Goal: Transaction & Acquisition: Purchase product/service

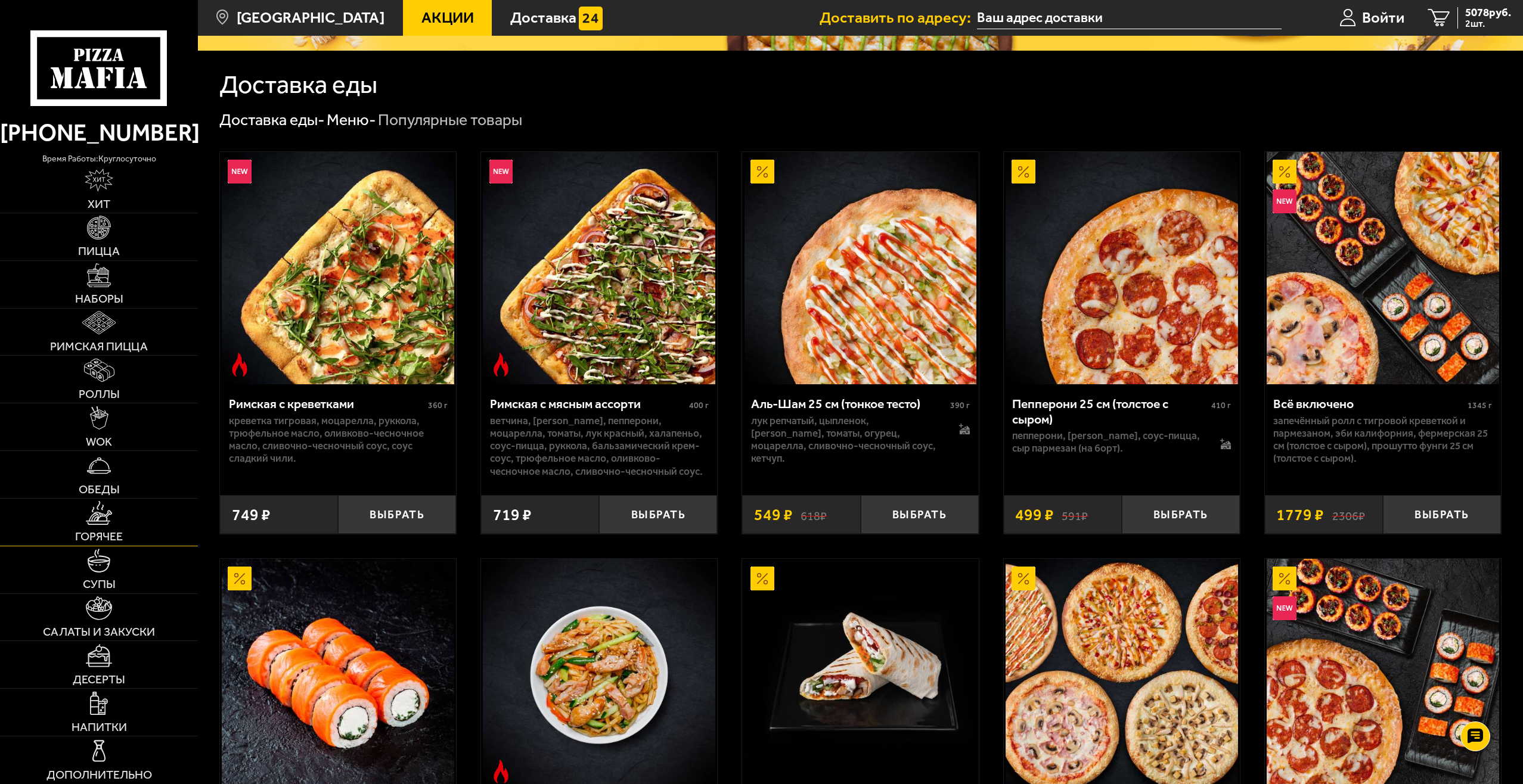
scroll to position [298, 0]
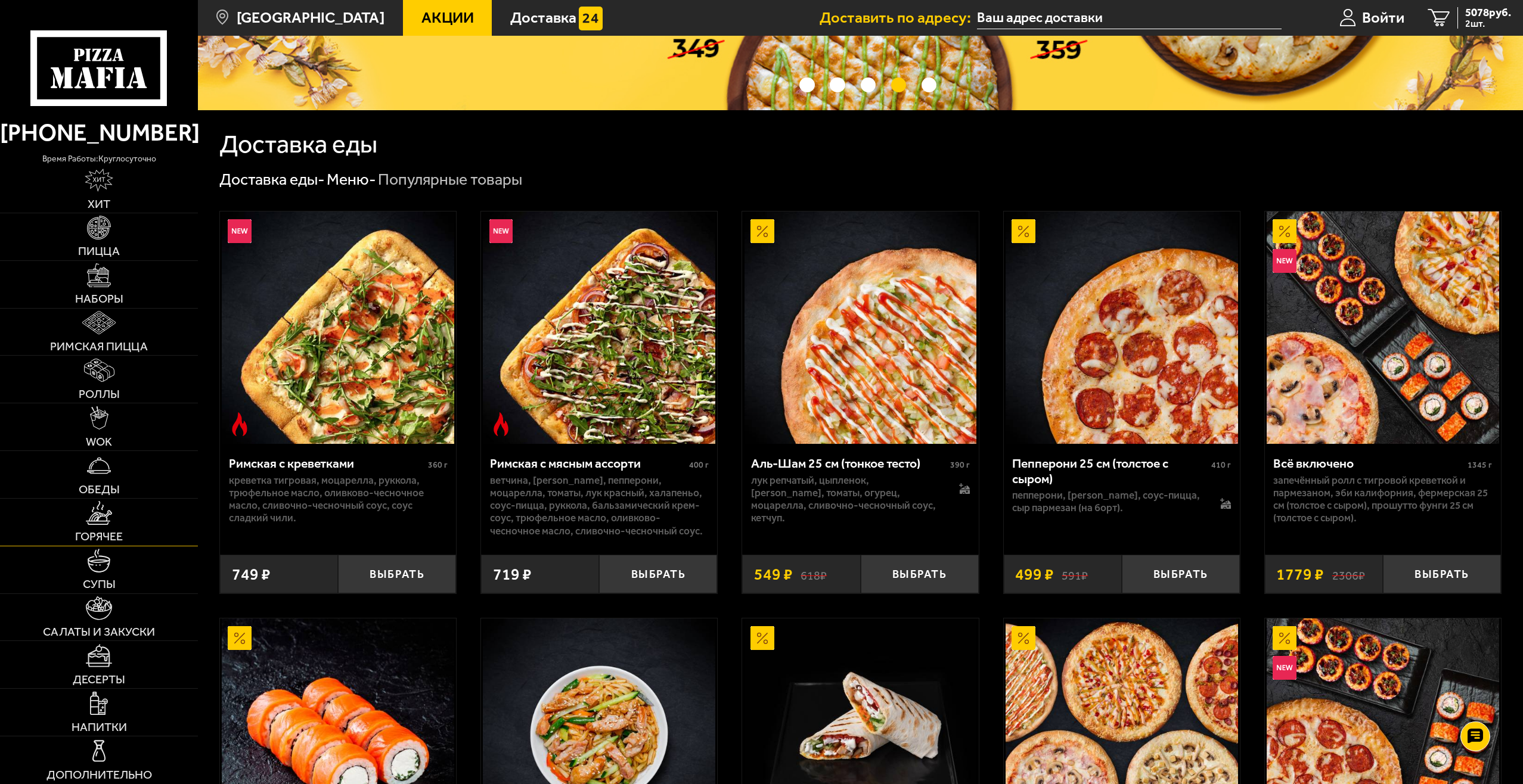
click at [89, 533] on span "Горячее" at bounding box center [99, 537] width 48 height 12
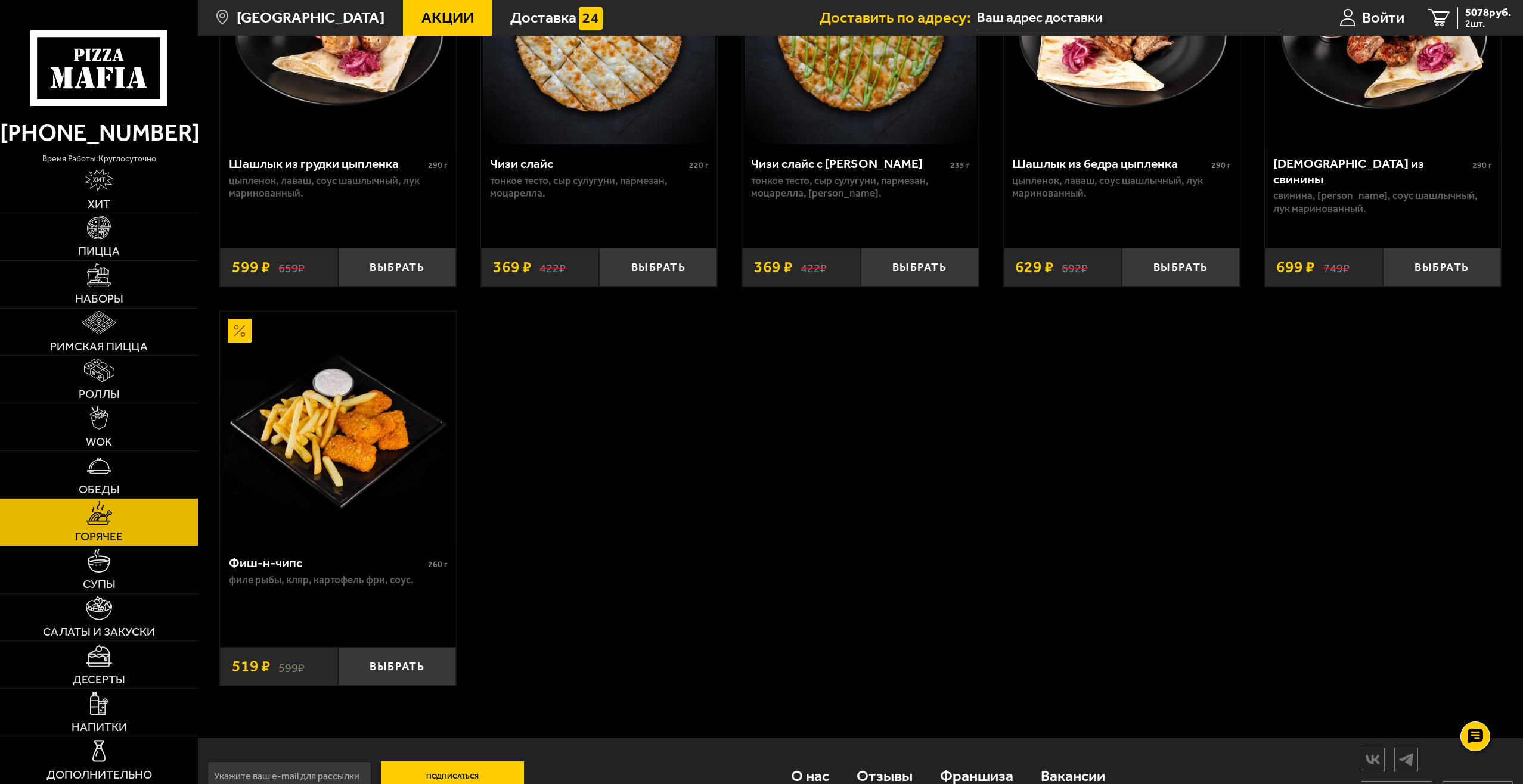
scroll to position [1167, 0]
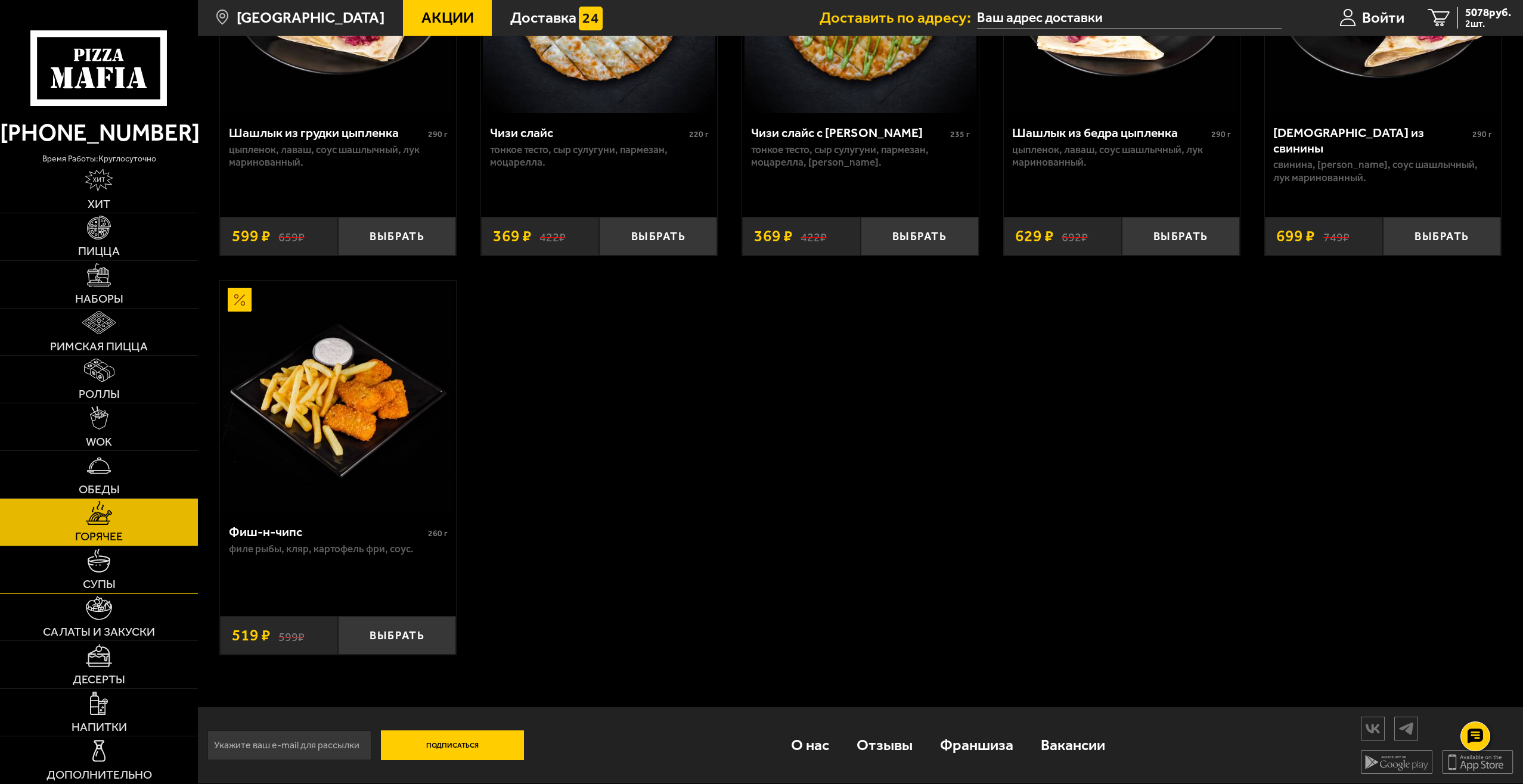
click at [99, 588] on span "Супы" at bounding box center [99, 585] width 33 height 12
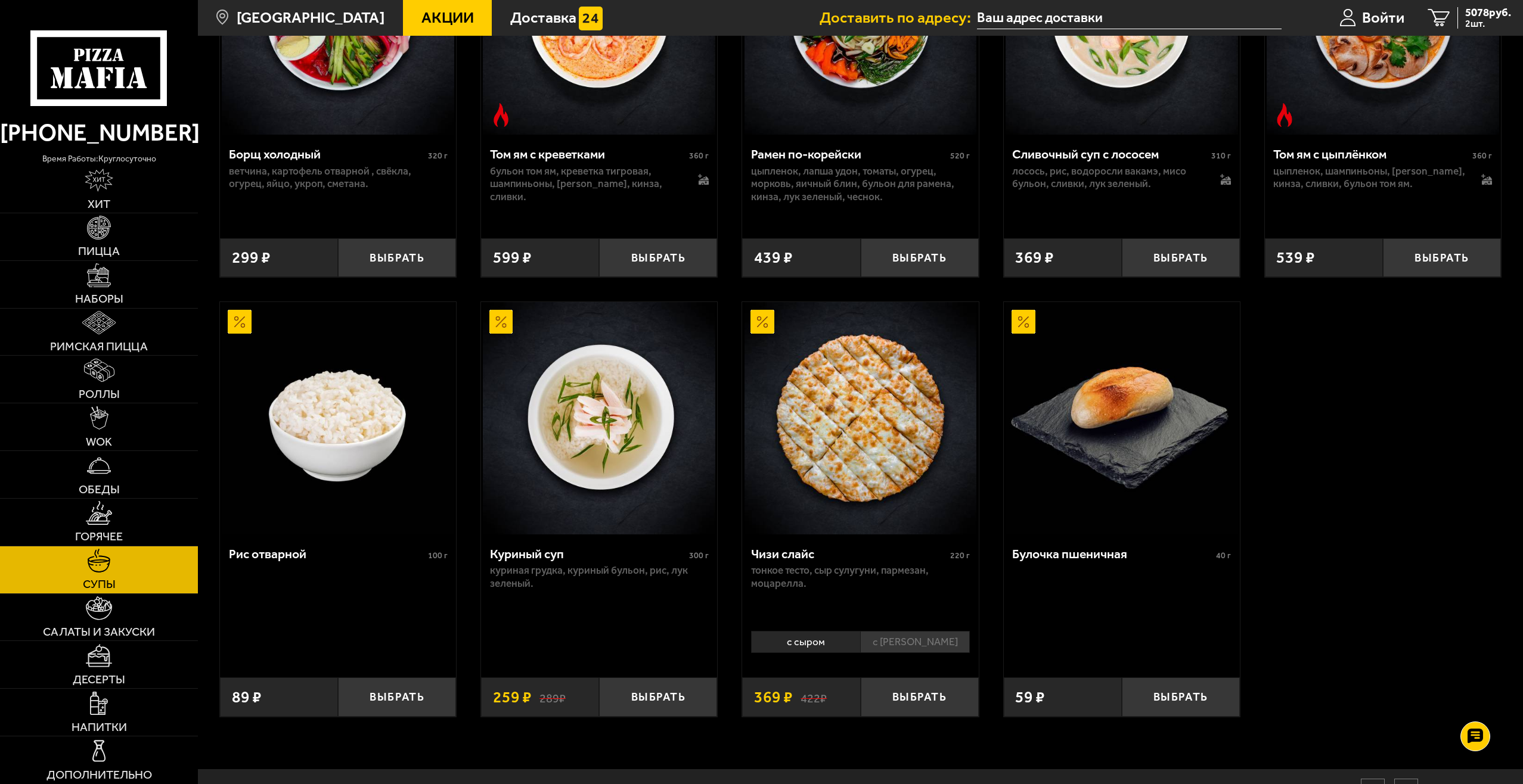
scroll to position [481, 0]
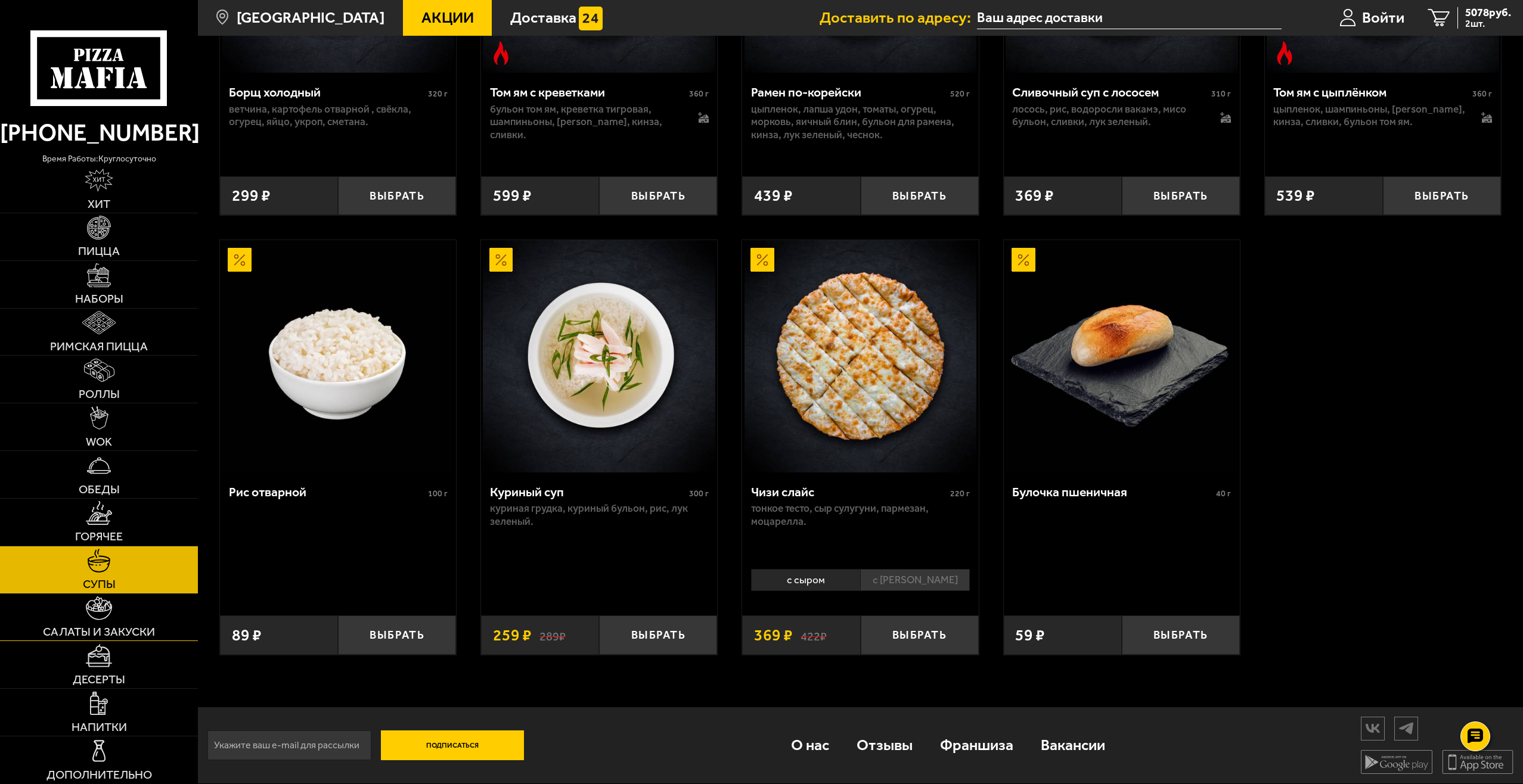
click at [132, 632] on span "Салаты и закуски" at bounding box center [99, 632] width 112 height 12
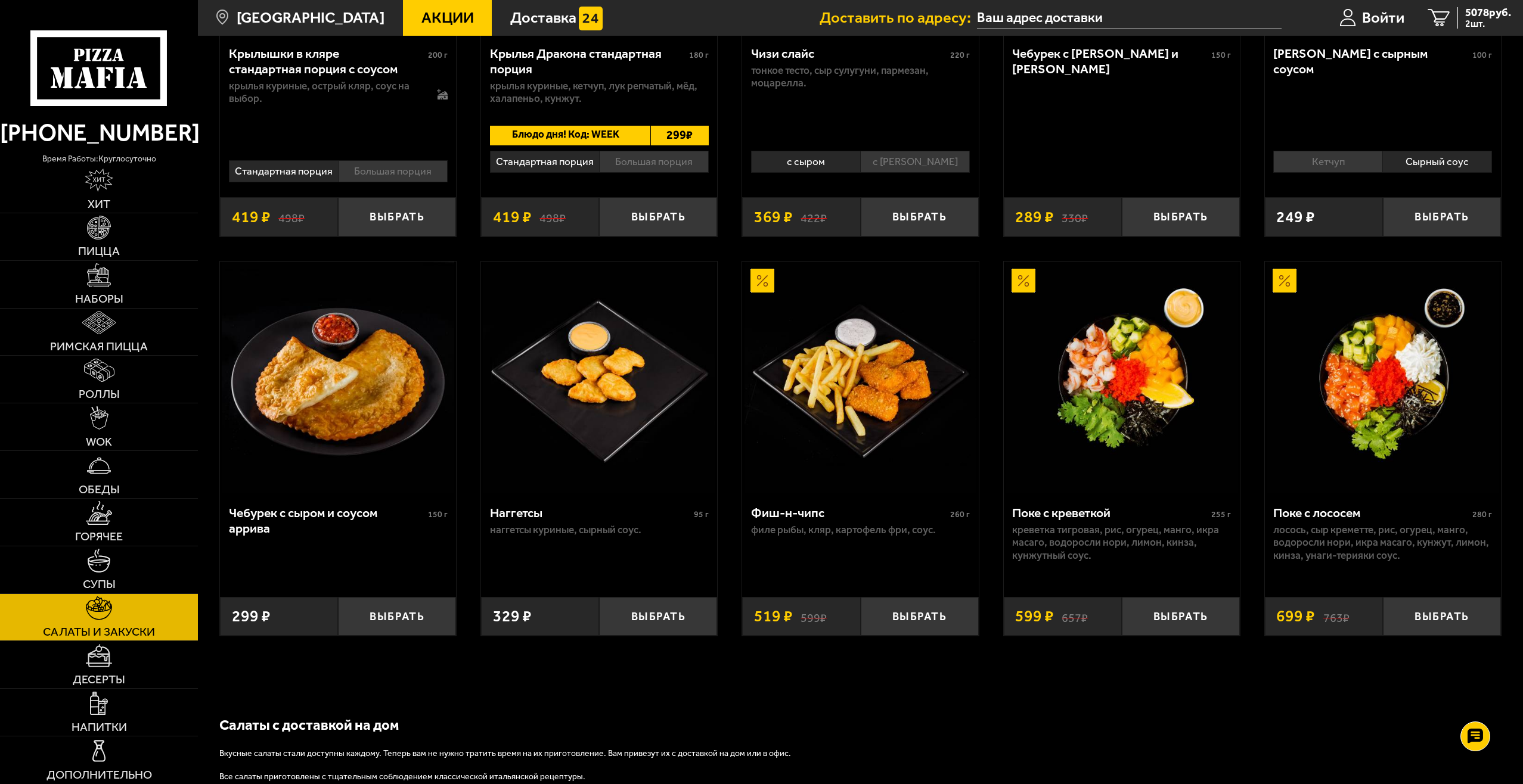
scroll to position [928, 0]
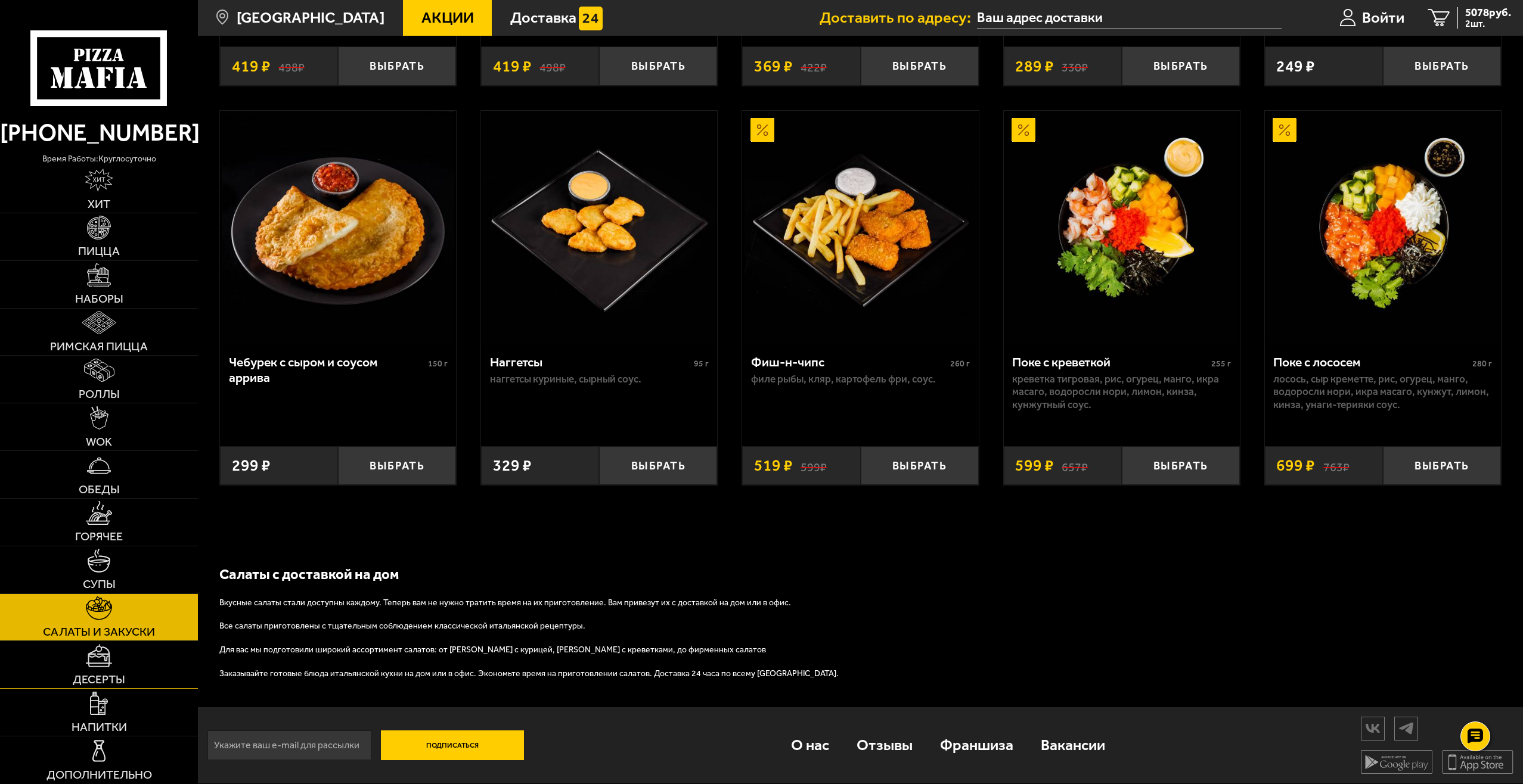
click at [86, 663] on img at bounding box center [99, 656] width 26 height 23
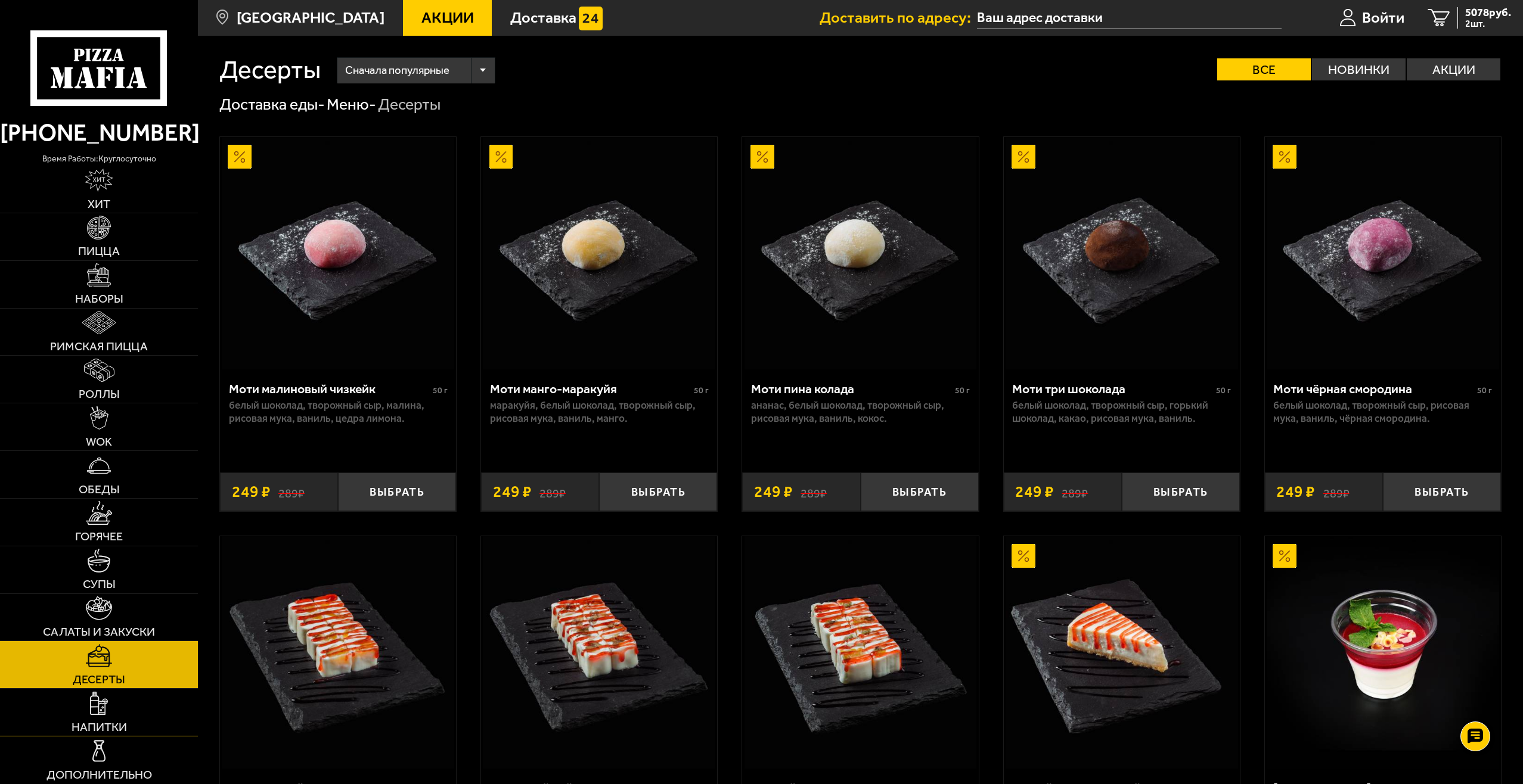
click at [124, 705] on link "Напитки" at bounding box center [99, 712] width 198 height 47
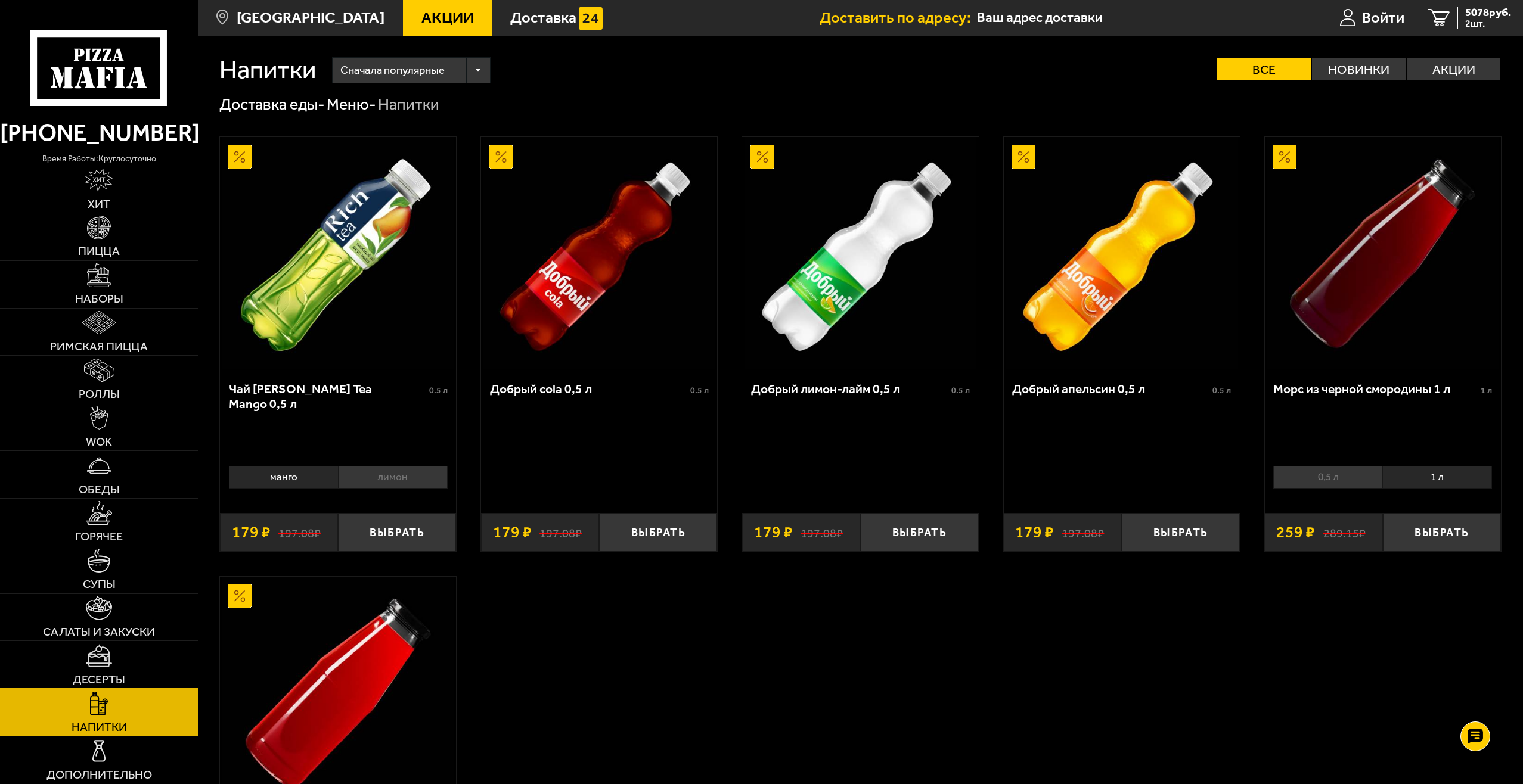
click at [150, 662] on link "Десерты" at bounding box center [99, 664] width 198 height 47
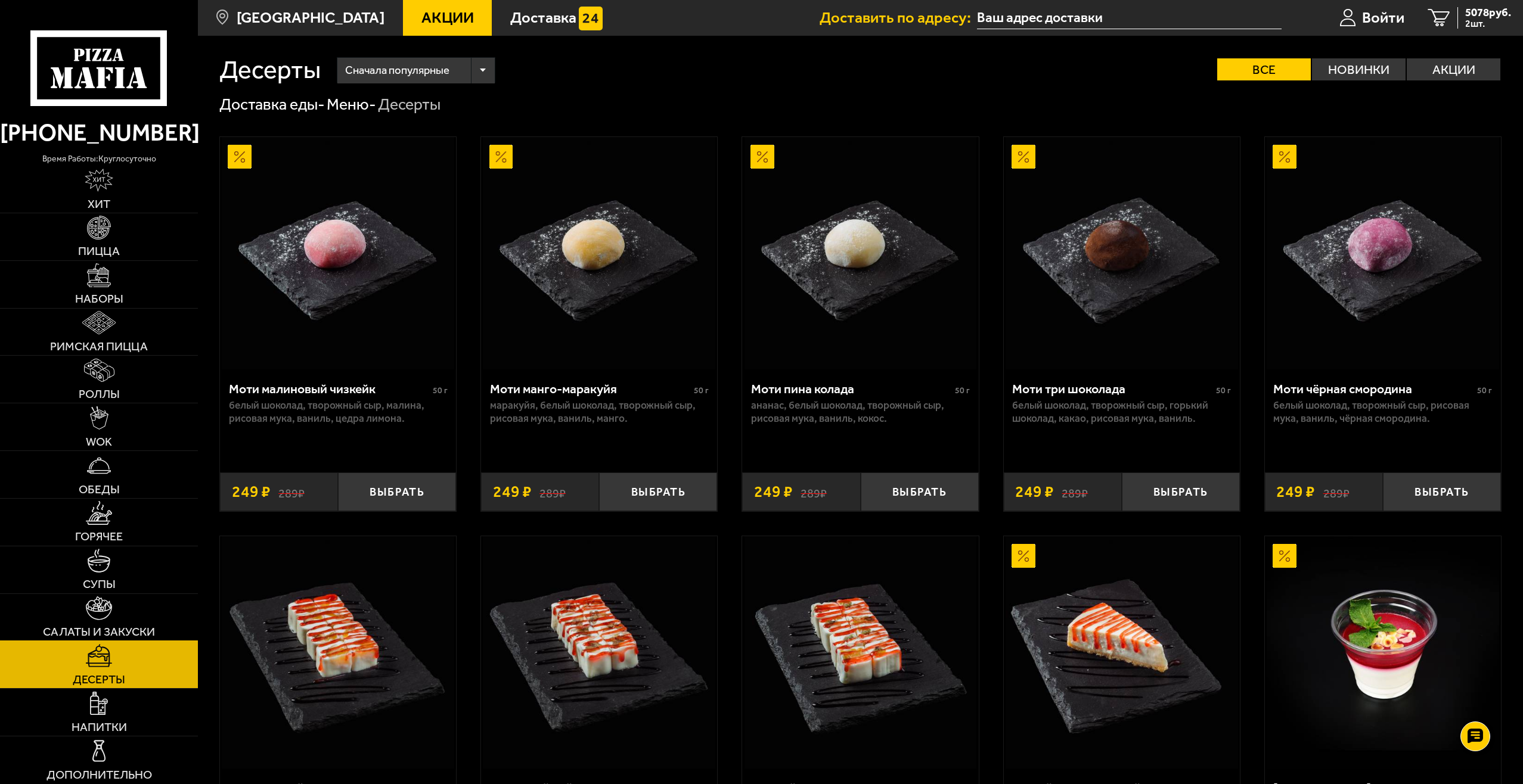
click at [94, 594] on link "Салаты и закуски" at bounding box center [99, 617] width 198 height 47
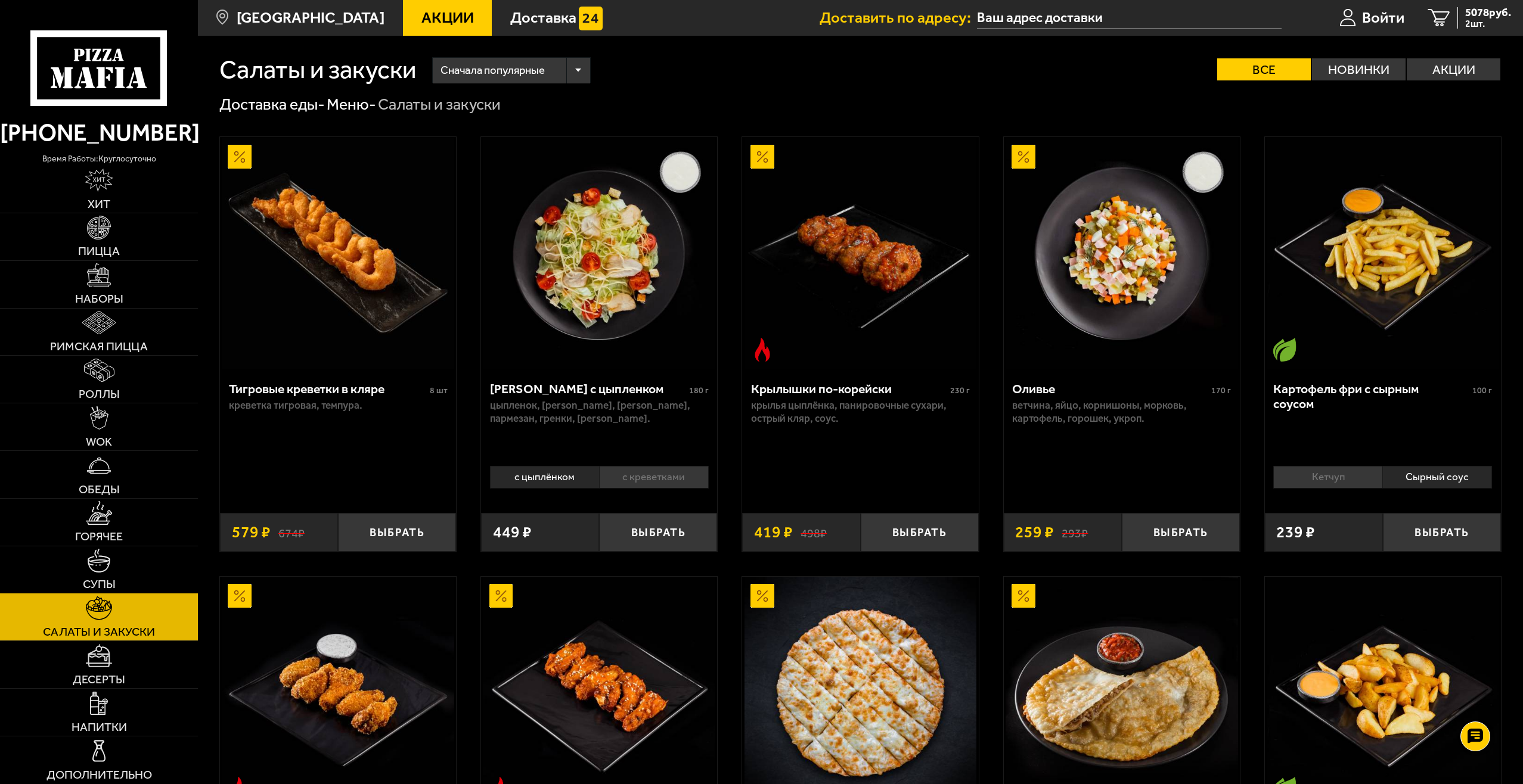
click at [123, 557] on link "Супы" at bounding box center [99, 570] width 198 height 47
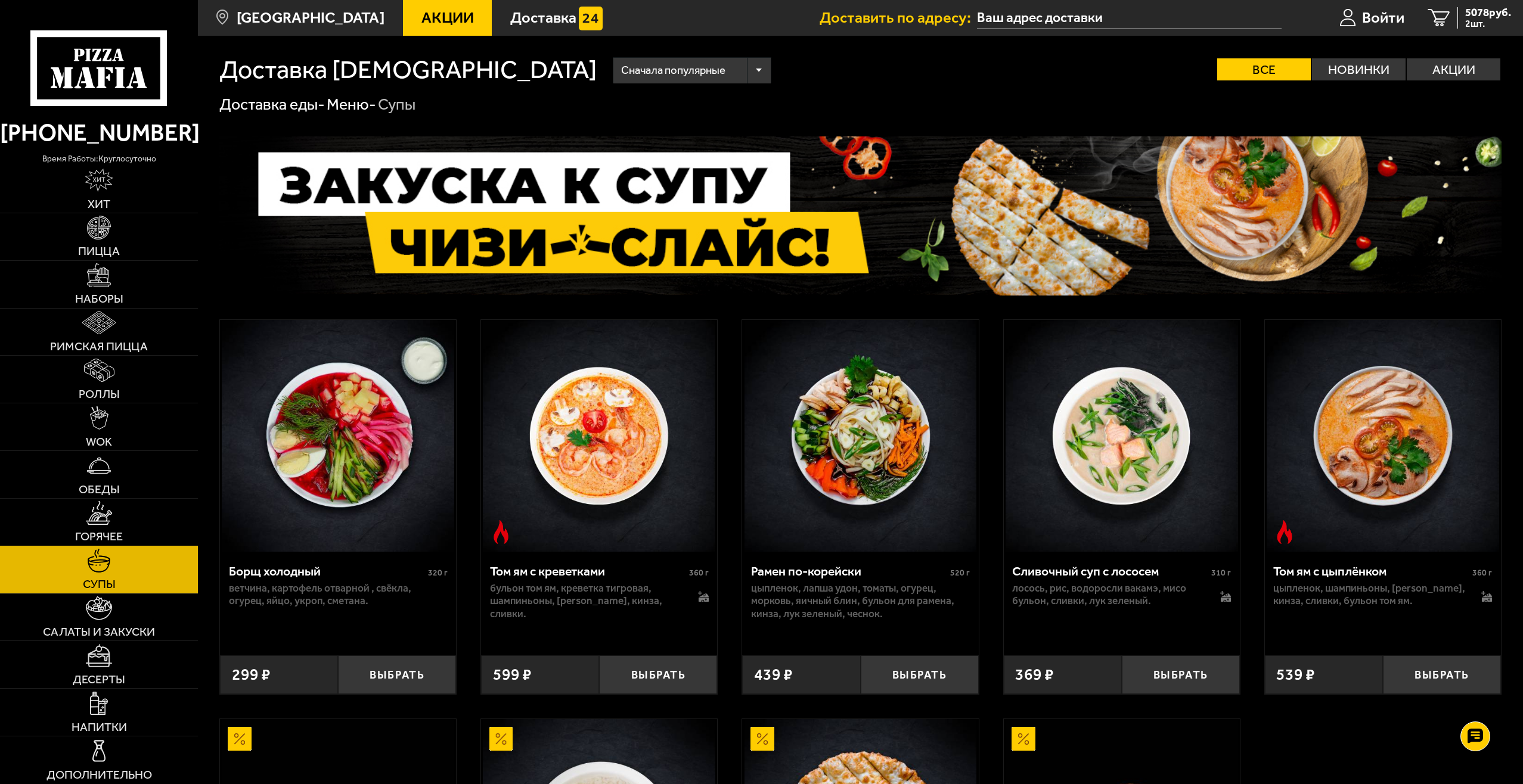
click at [135, 508] on link "Горячее" at bounding box center [99, 522] width 198 height 47
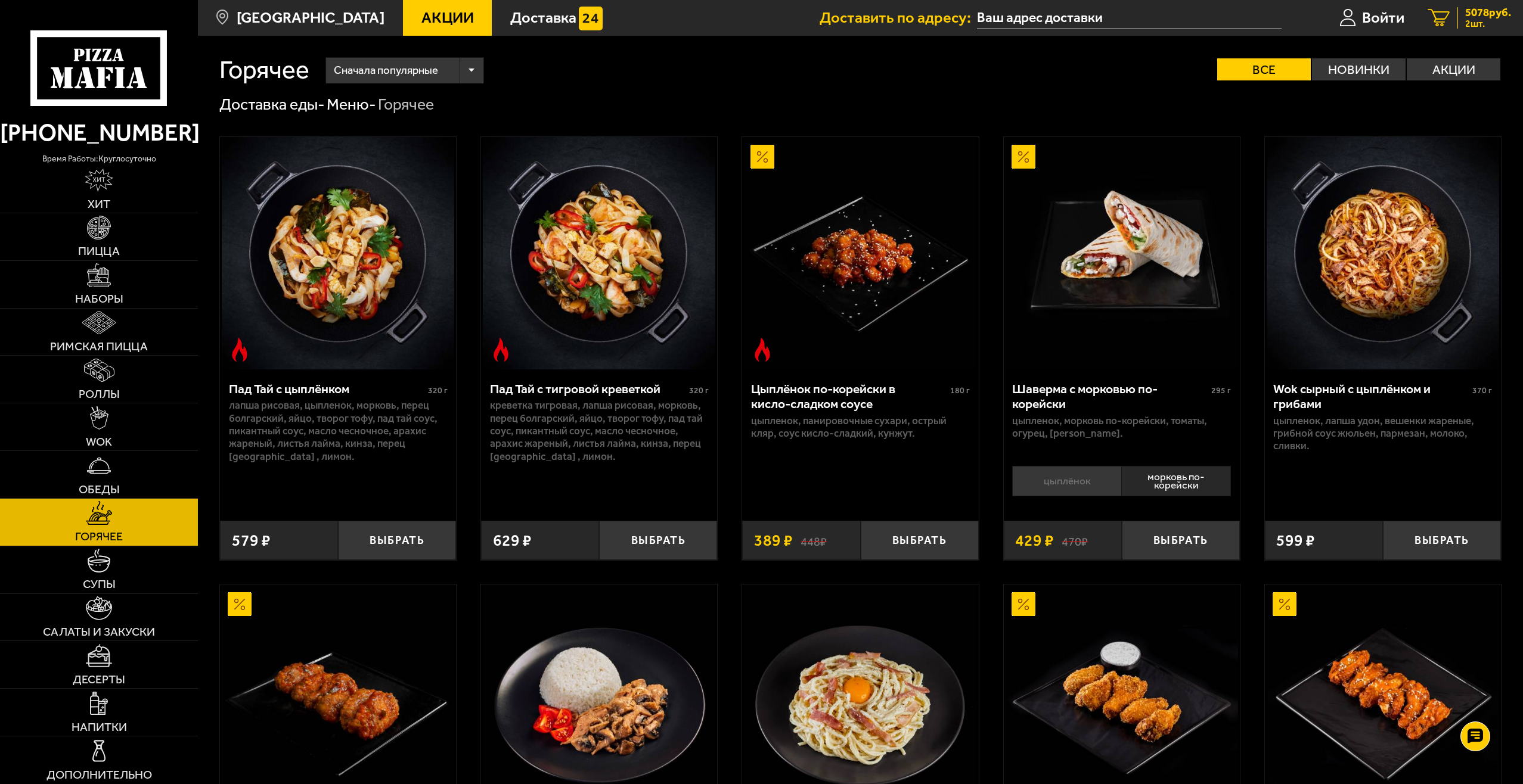
click at [1475, 12] on span "5078 руб." at bounding box center [1488, 13] width 46 height 11
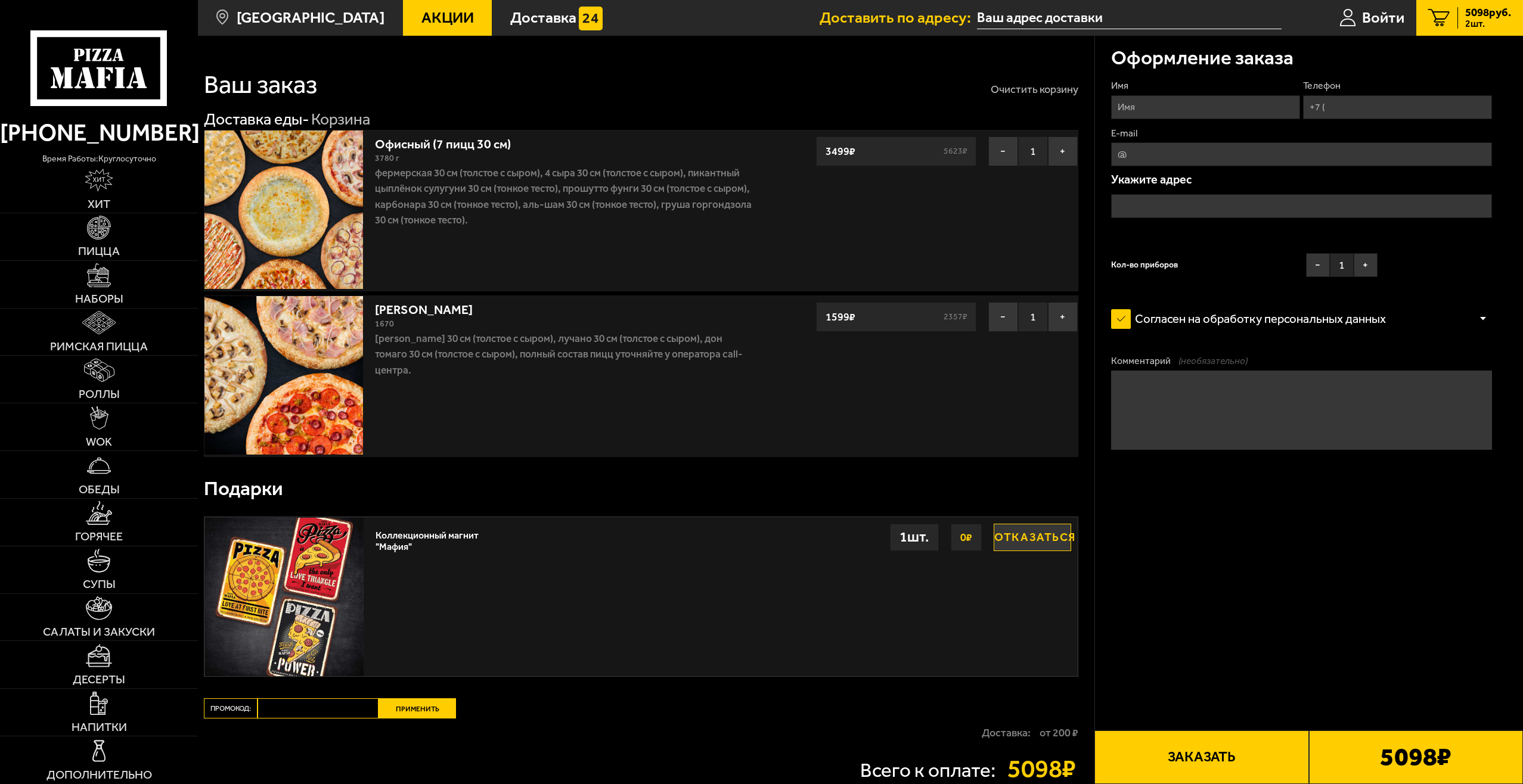
click at [1034, 93] on button "Очистить корзину" at bounding box center [1034, 89] width 88 height 11
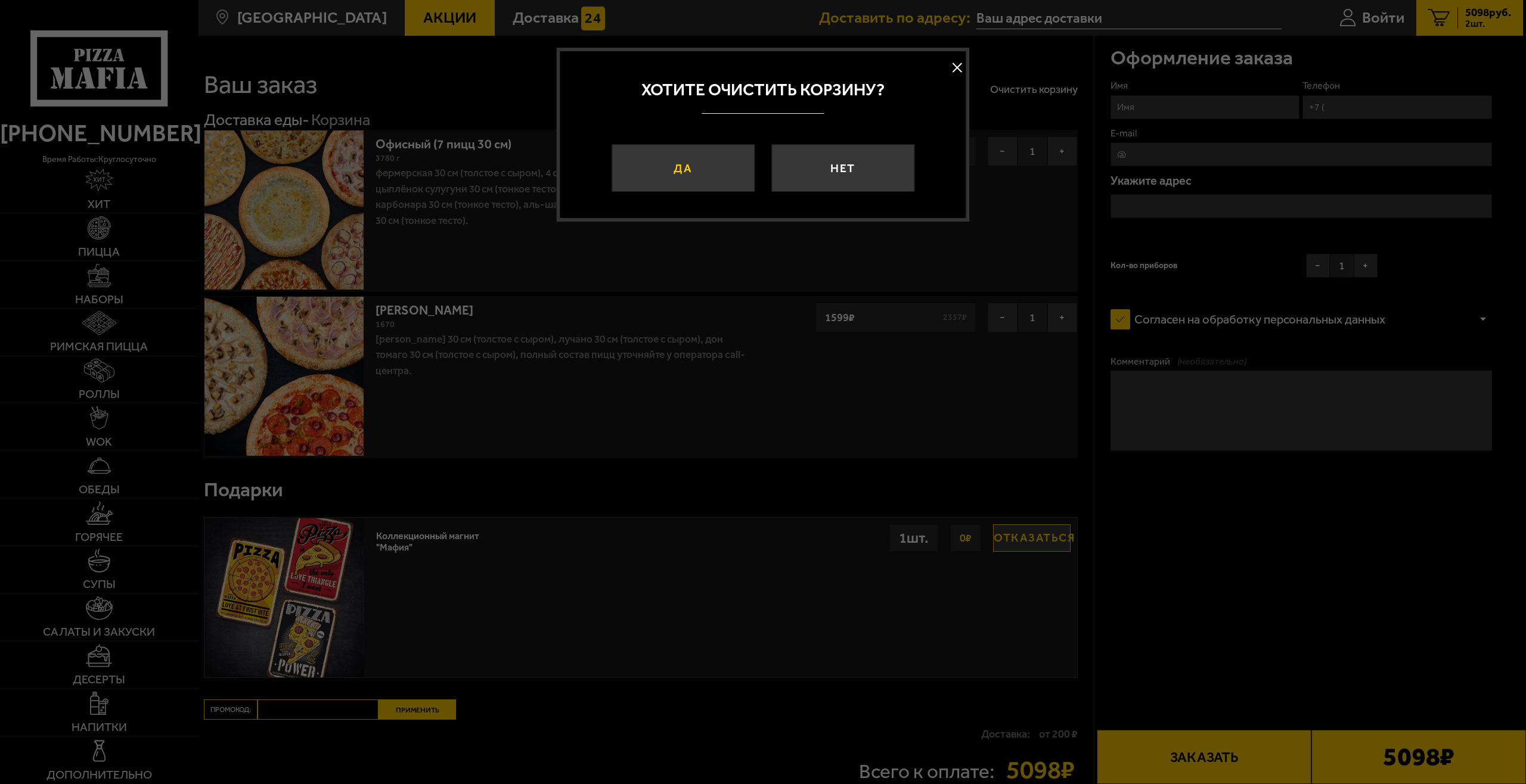
click at [682, 181] on button "Да" at bounding box center [683, 168] width 143 height 48
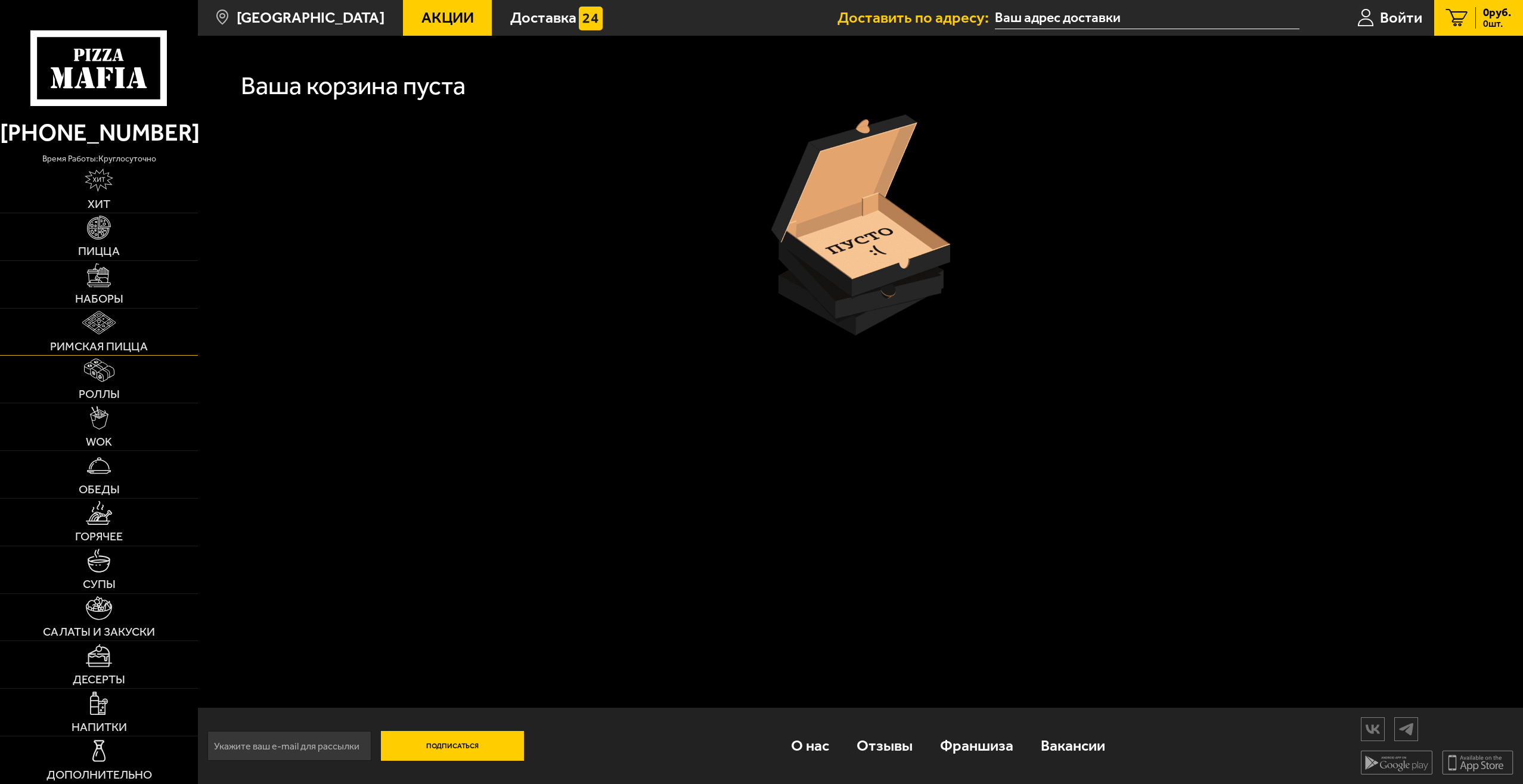
click at [135, 321] on link "Римская пицца" at bounding box center [99, 332] width 198 height 47
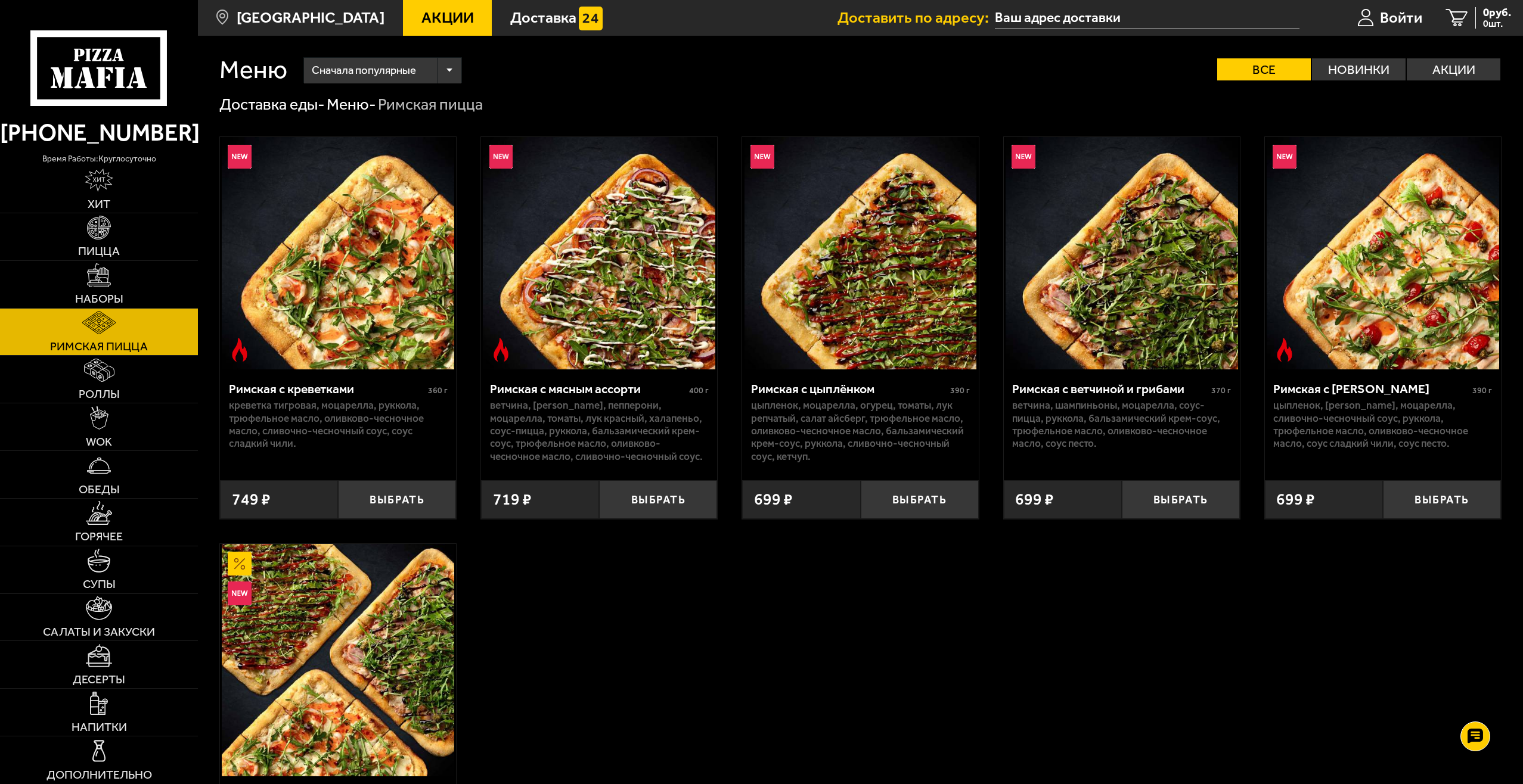
scroll to position [266, 0]
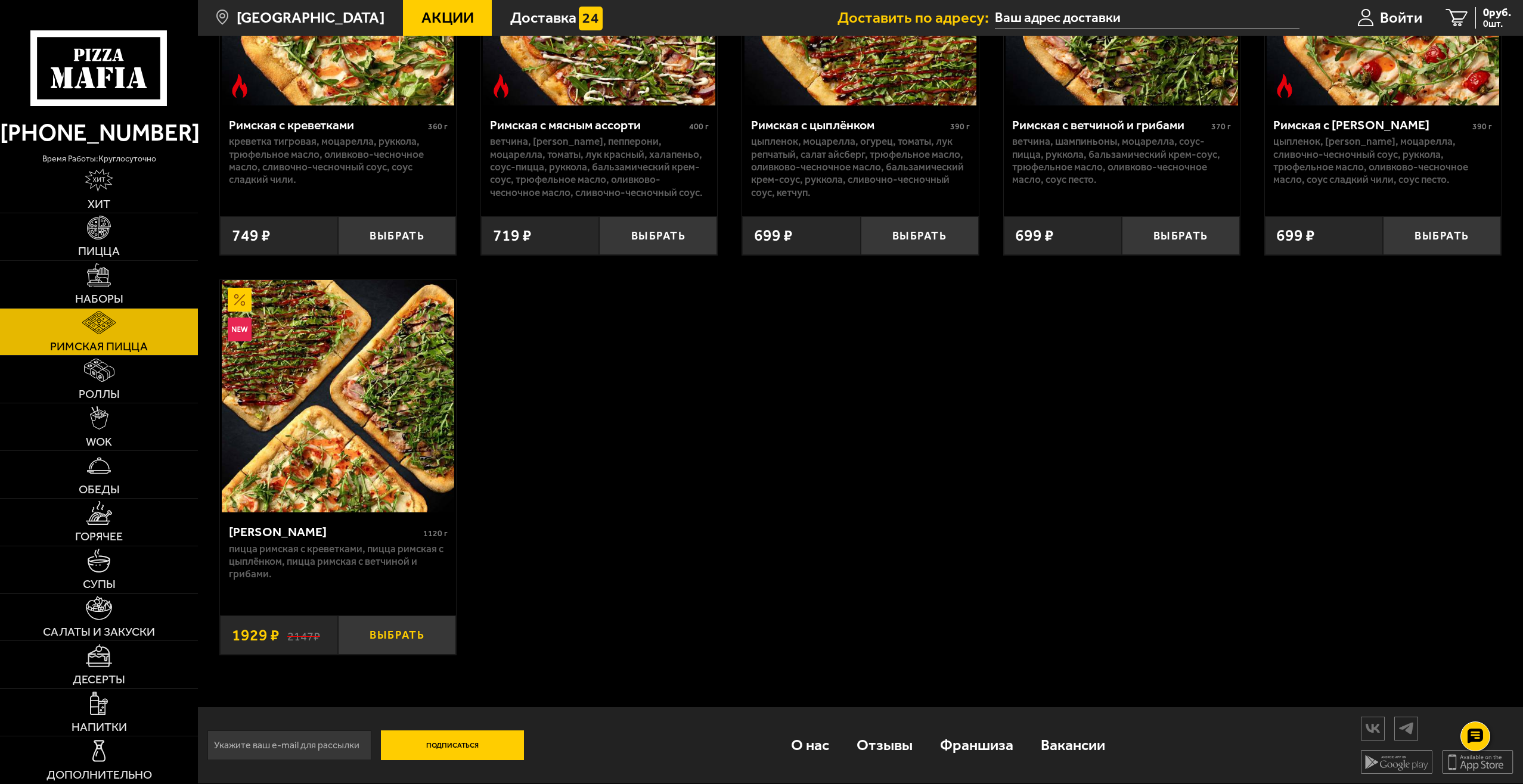
click at [360, 628] on button "Выбрать" at bounding box center [397, 635] width 118 height 39
click at [108, 427] on img at bounding box center [99, 418] width 19 height 23
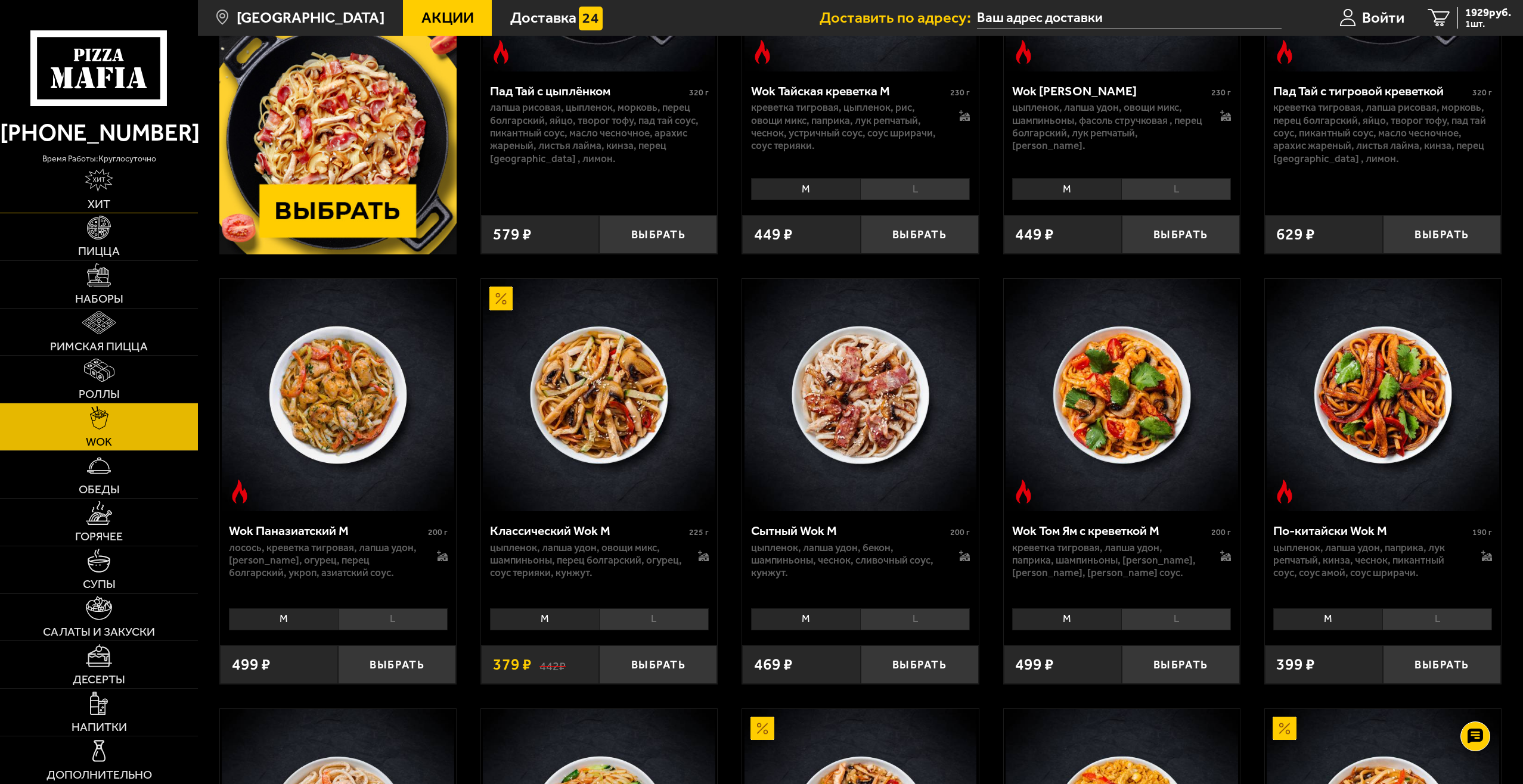
scroll to position [238, 0]
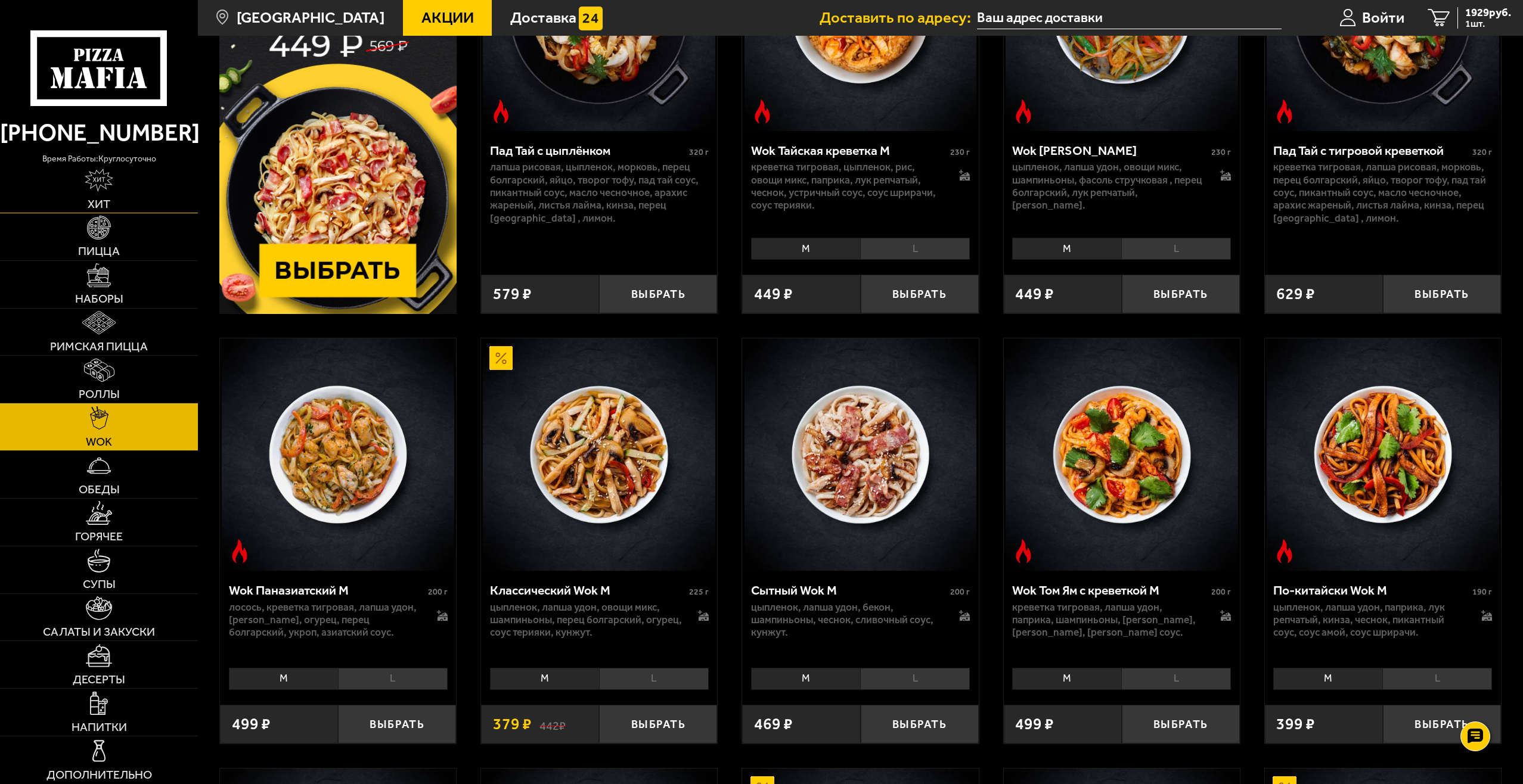
click at [100, 192] on link "Хит" at bounding box center [99, 189] width 198 height 47
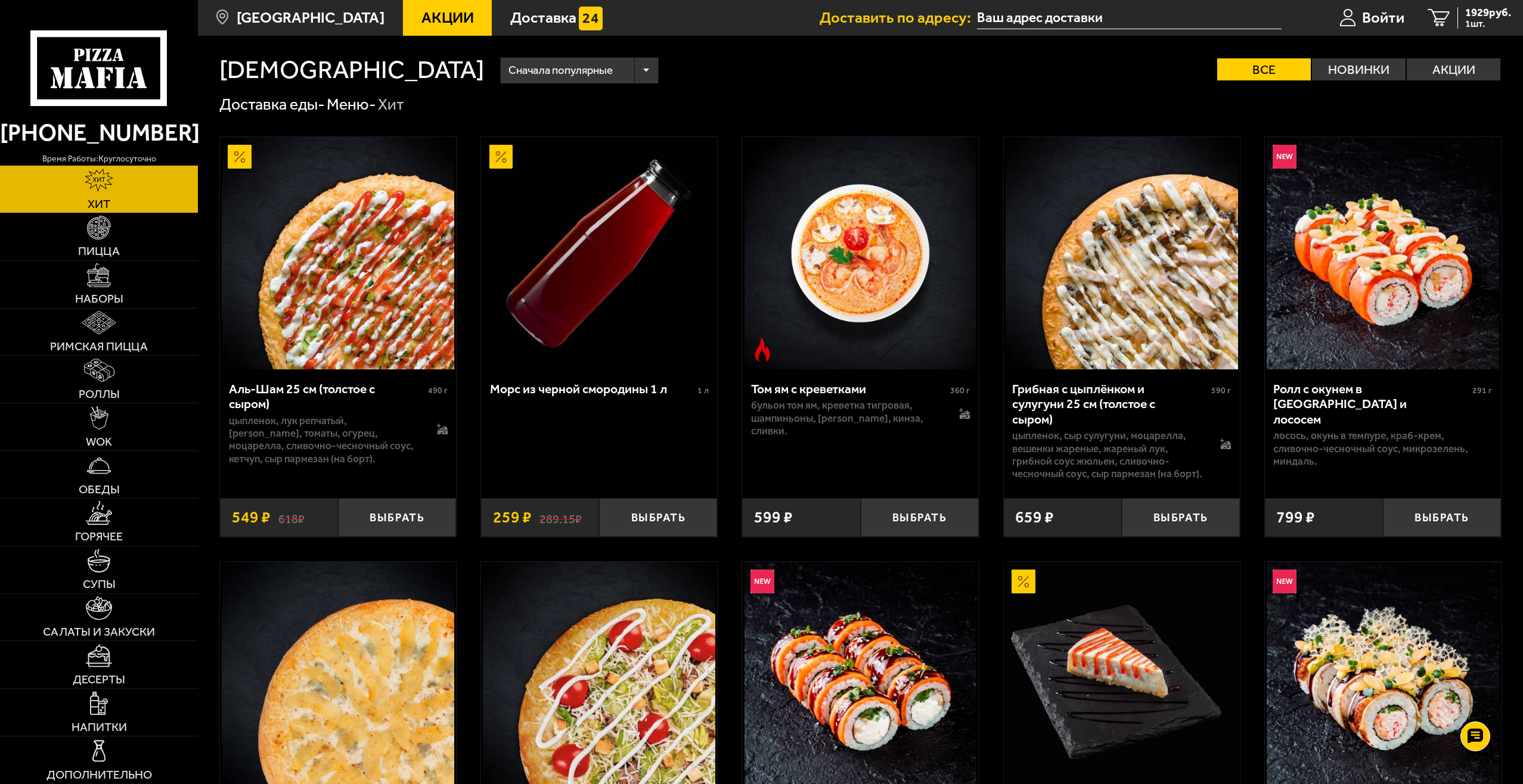
scroll to position [60, 0]
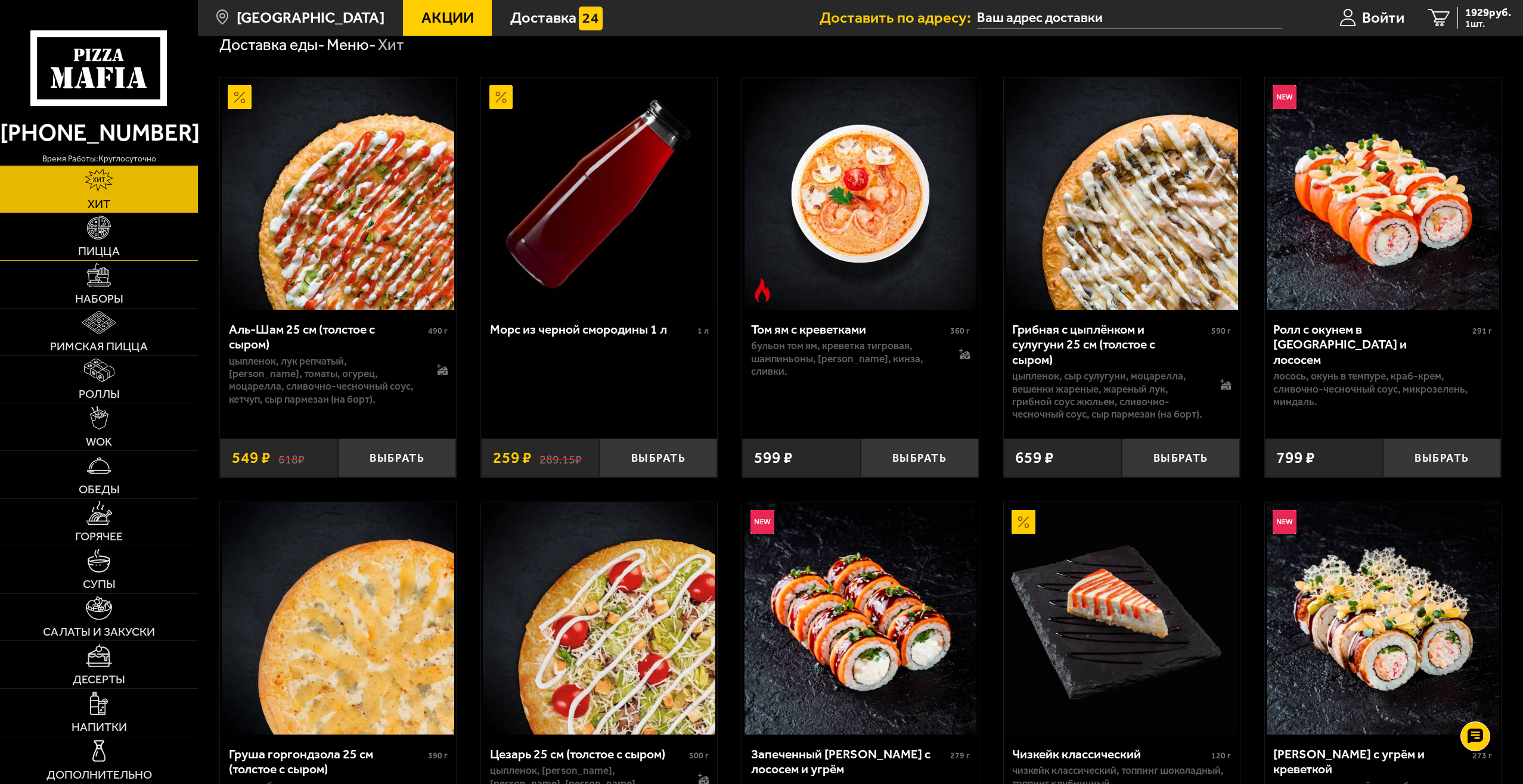
click at [105, 239] on img at bounding box center [99, 227] width 23 height 23
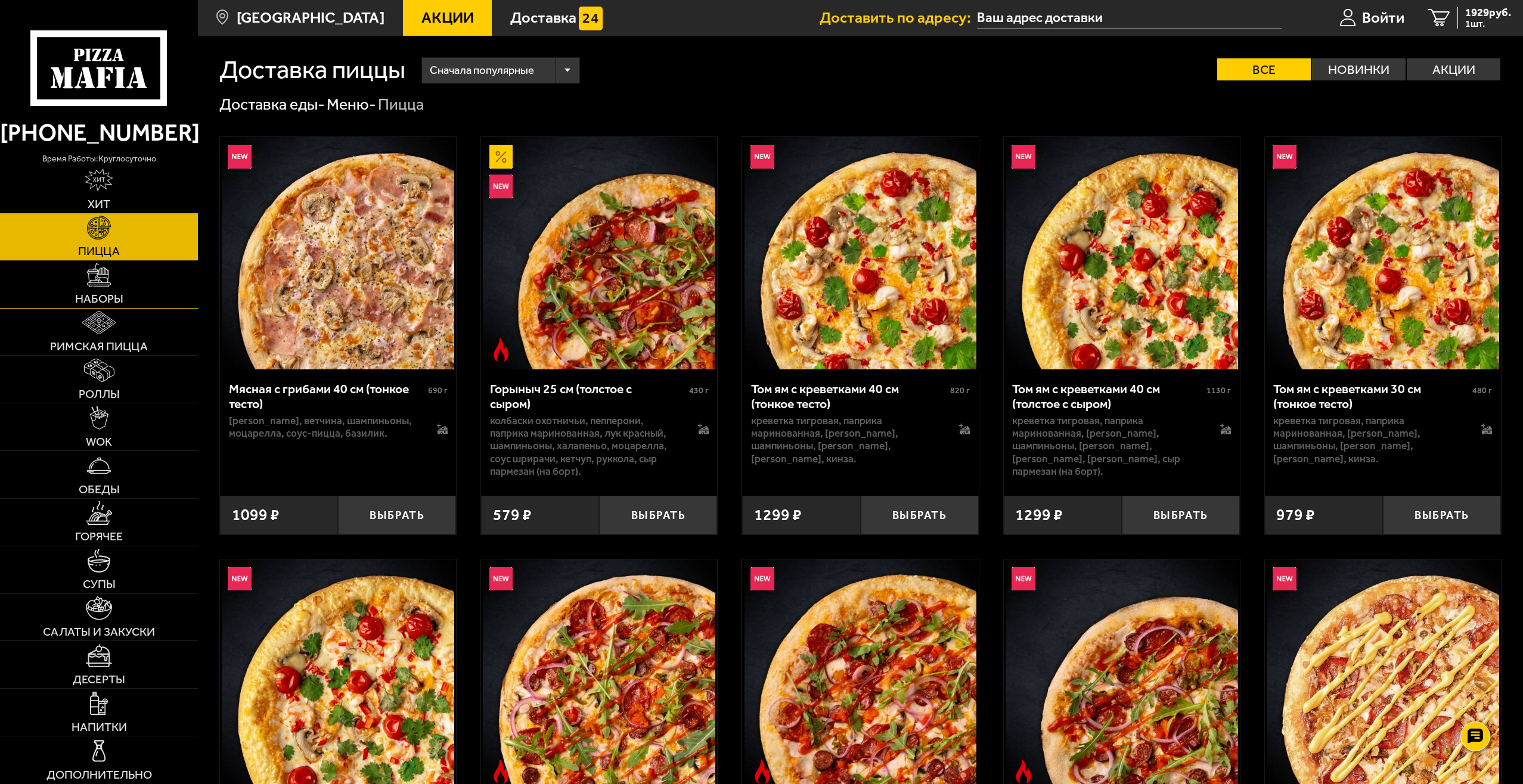
click at [101, 288] on link "Наборы" at bounding box center [99, 284] width 198 height 47
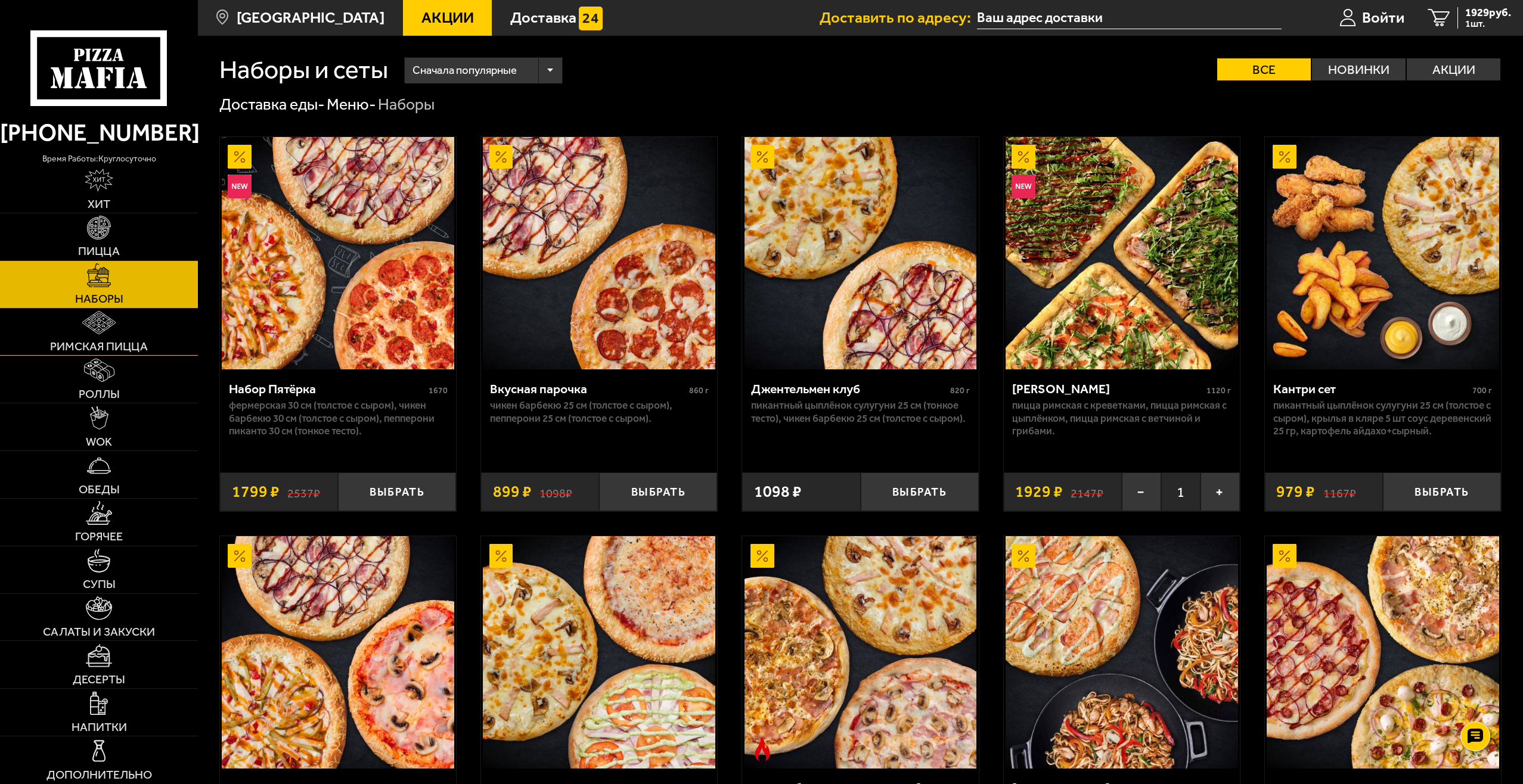
click at [95, 342] on span "Римская пицца" at bounding box center [99, 346] width 98 height 12
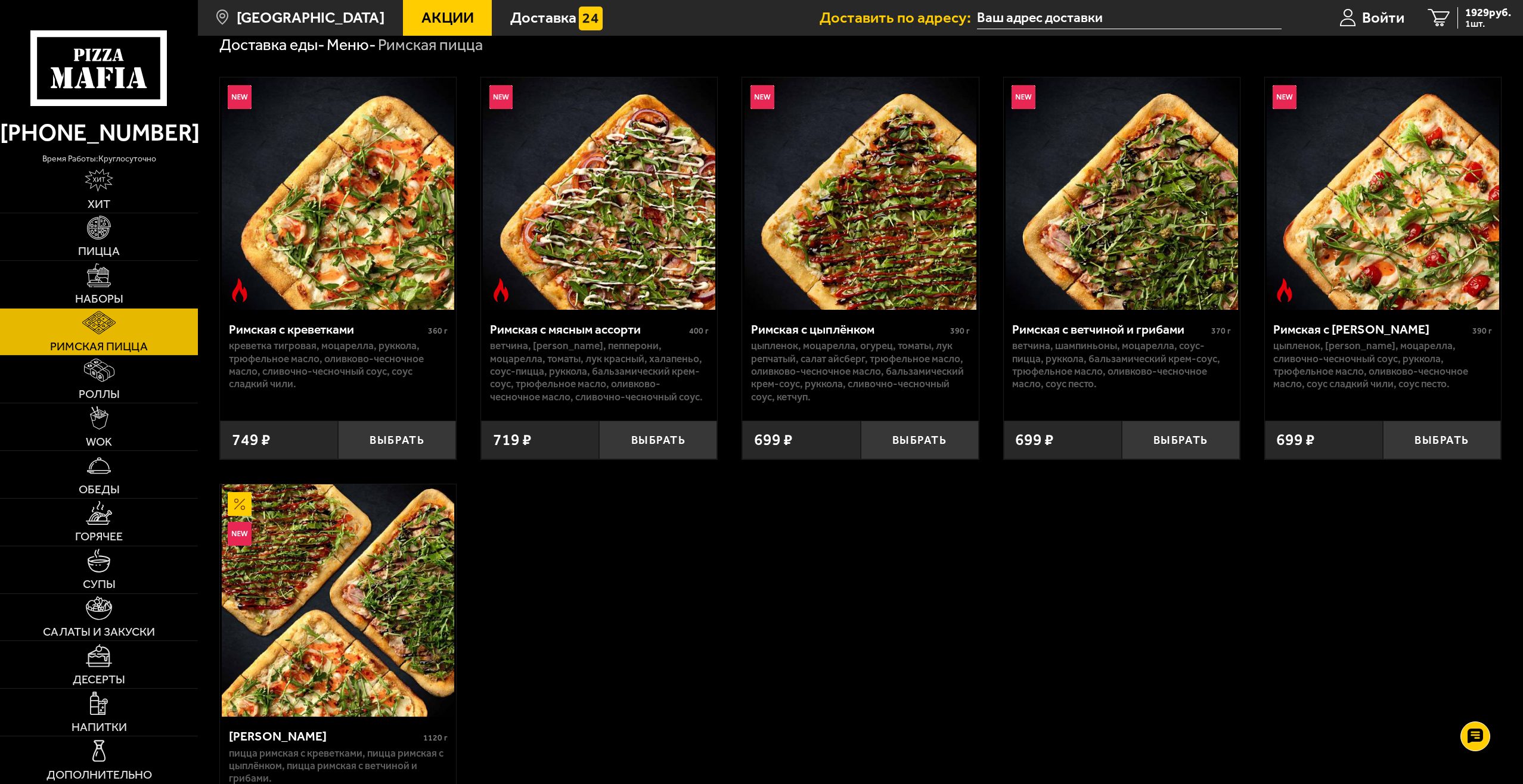
scroll to position [119, 0]
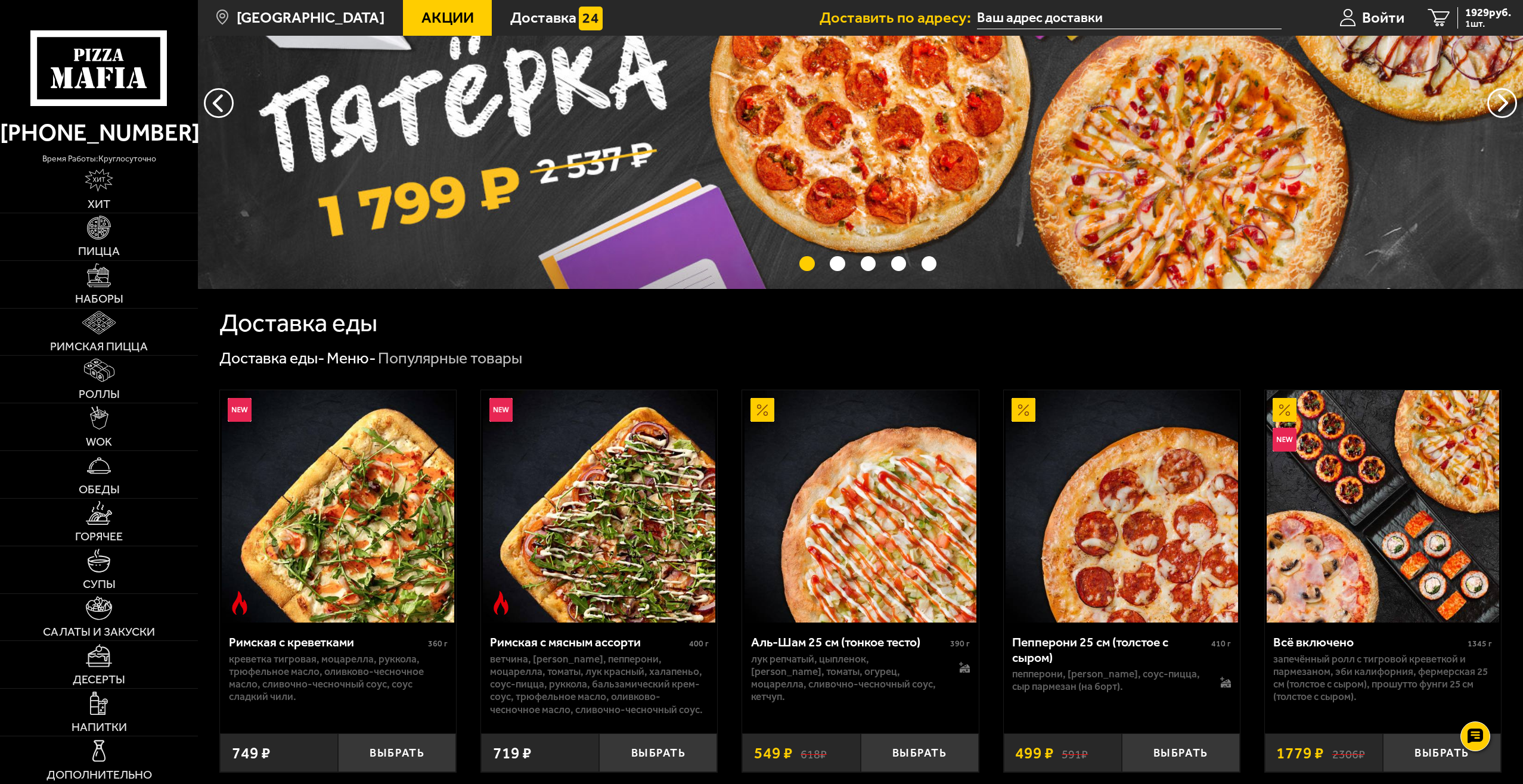
scroll to position [477, 0]
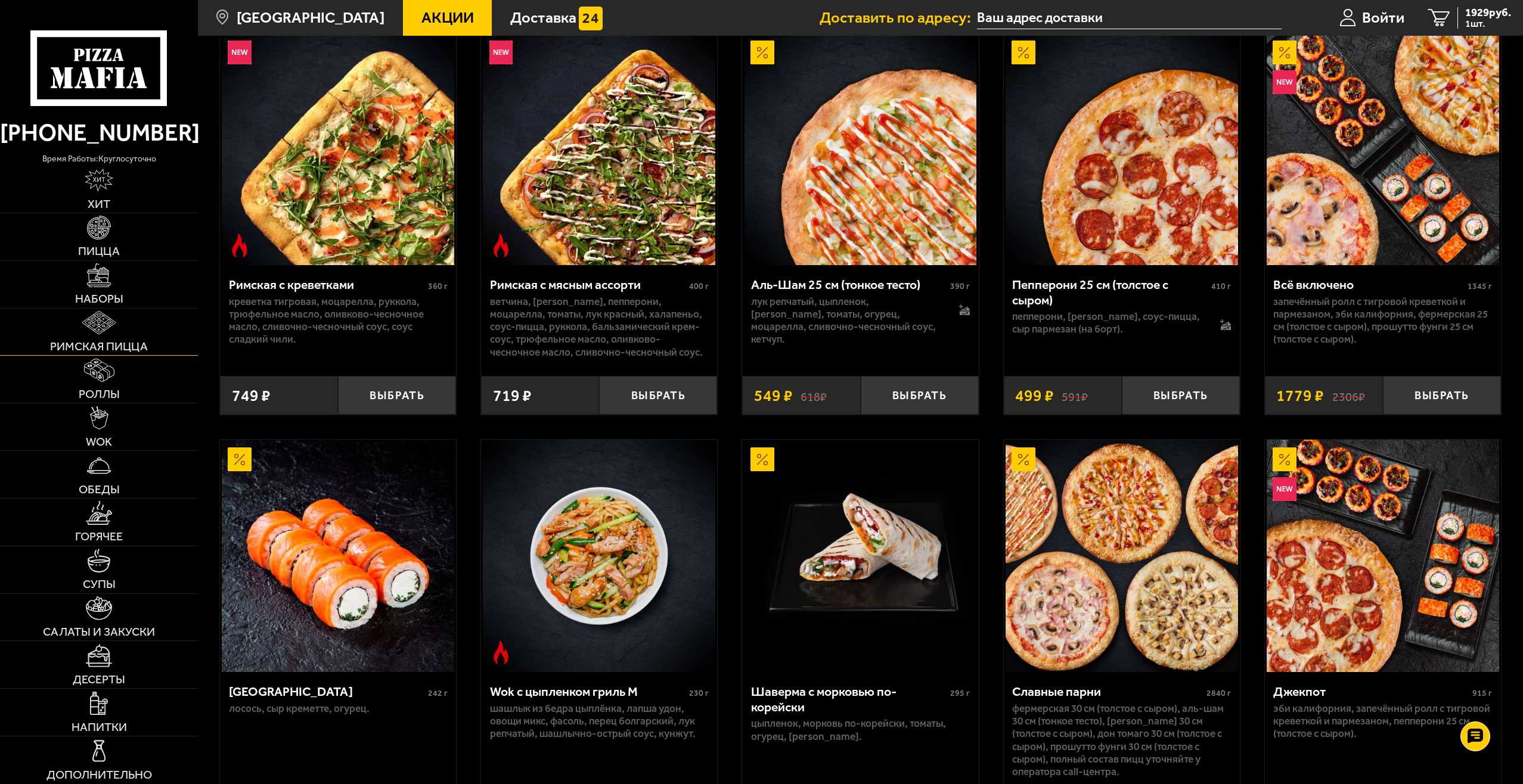
click at [122, 342] on span "Римская пицца" at bounding box center [99, 346] width 98 height 12
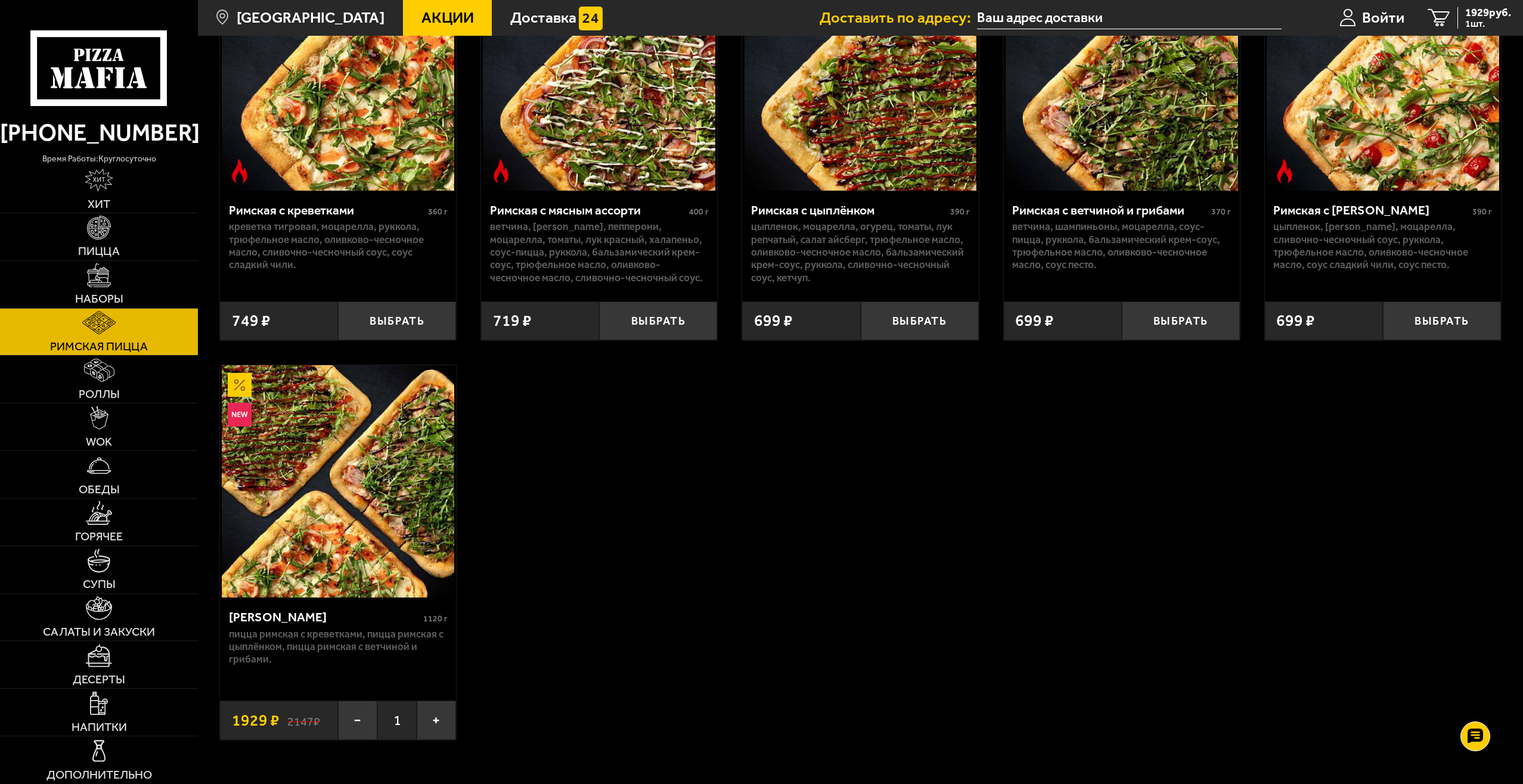
scroll to position [238, 0]
